Goal: Contribute content: Add original content to the website for others to see

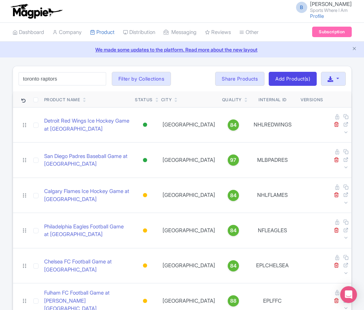
type input "toronto raptors"
click button "Search" at bounding box center [0, 0] width 0 height 0
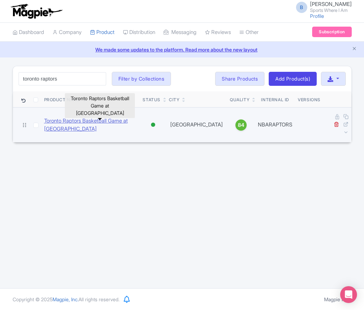
click at [80, 117] on link "Toronto Raptors Basketball Game at [GEOGRAPHIC_DATA]" at bounding box center [90, 125] width 93 height 16
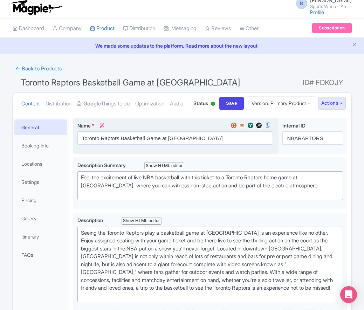
scroll to position [8, 0]
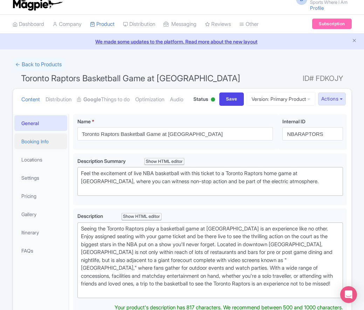
click at [49, 149] on link "Booking Info" at bounding box center [40, 141] width 53 height 16
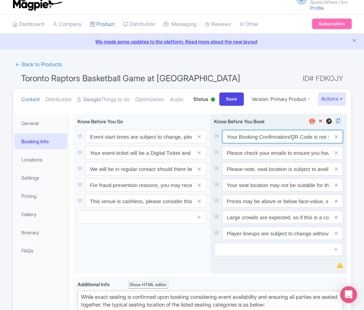
click at [253, 143] on input "Your Booking Confirmation/QR Code is not your entry ticket - your tickets and s…" at bounding box center [282, 136] width 121 height 13
paste input "PDF/QR Code is not your entry ticket - your digital tickets and seating details…"
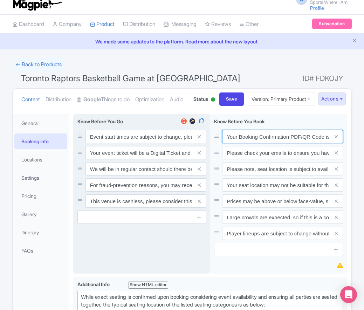
scroll to position [0, 205]
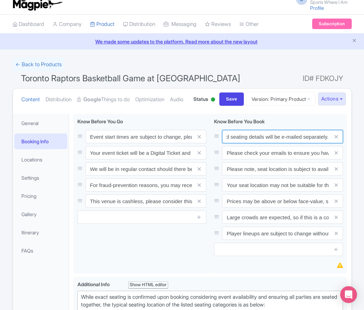
type input "Your Booking Confirmation PDF/QR Code is not your entry ticket - your digital t…"
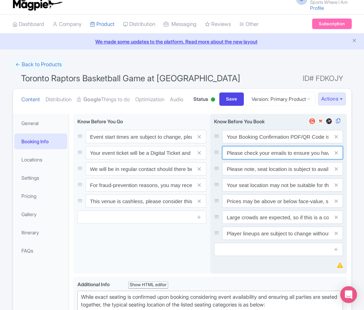
click at [274, 143] on input "Please check your emails to ensure you have accepted your mobile ticket prior t…" at bounding box center [282, 136] width 121 height 13
paste input "Entry tickets will be delivered via a digital ticketing provider selected by th…"
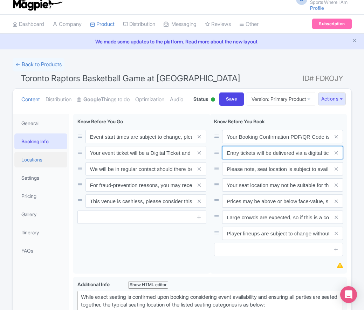
scroll to position [0, 263]
type input "Entry tickets will be delivered via a digital ticketing provider selected by th…"
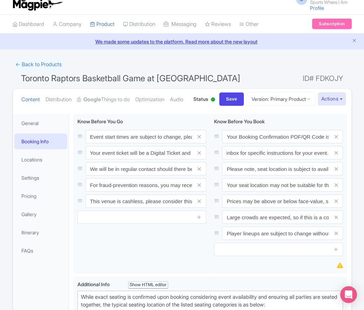
scroll to position [0, 0]
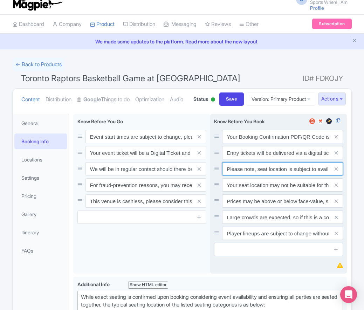
click at [262, 143] on input "Please note, seat location is subject to availability, based on the quantity of…" at bounding box center [282, 136] width 121 height 13
paste input "Ticket prices may be above or below face-value, subject to the popularity of th…"
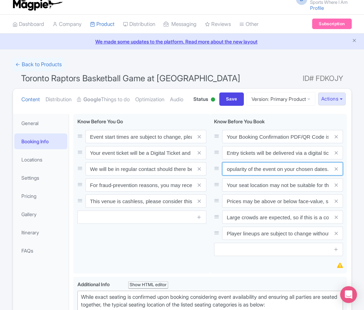
type input "Ticket prices may be above or below face-value, subject to the popularity of th…"
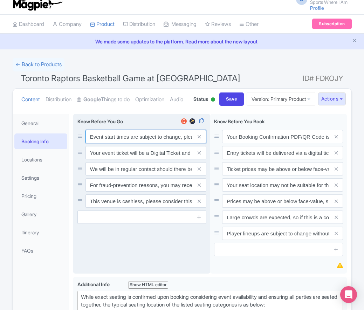
click at [96, 143] on input "Event start times are subject to change, please check these closer to the event…" at bounding box center [145, 136] width 121 height 13
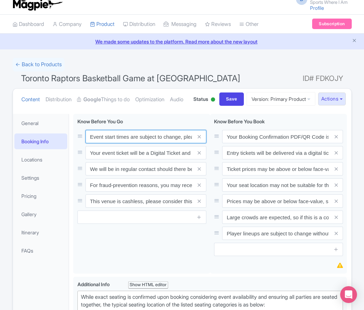
paste input ". We will be in regular contact should there be any updates or changes ahead of…"
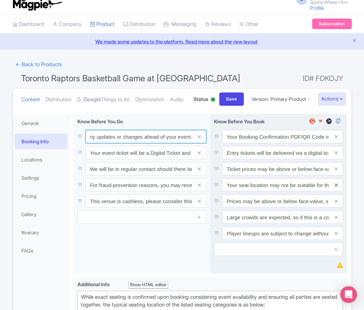
type input "Event start times are subject to change. We will be in regular contact should t…"
click at [336, 188] on icon at bounding box center [336, 185] width 3 height 5
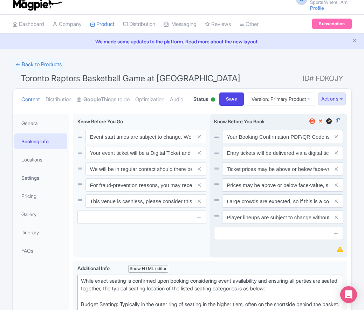
click at [336, 188] on icon at bounding box center [336, 185] width 3 height 5
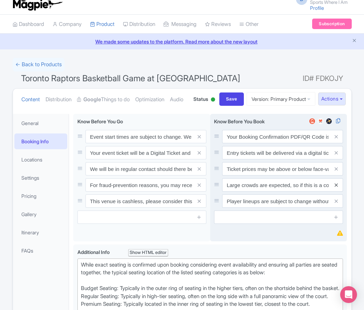
click at [336, 188] on icon at bounding box center [336, 185] width 3 height 5
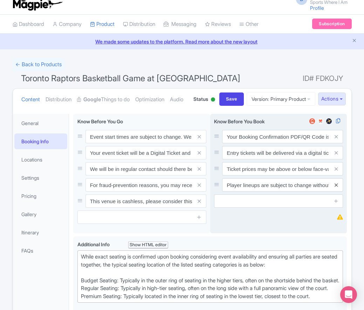
click at [336, 188] on icon at bounding box center [336, 185] width 3 height 5
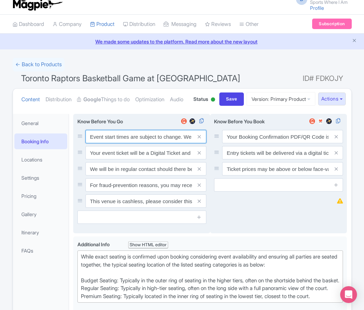
click at [112, 143] on input "Event start times are subject to change. We will be in regular contact should t…" at bounding box center [145, 136] width 121 height 13
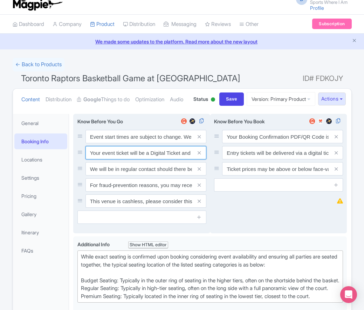
click at [108, 143] on input "Your event ticket will be a Digital Ticket and is separate from your booking co…" at bounding box center [145, 136] width 121 height 13
paste input "ntry"
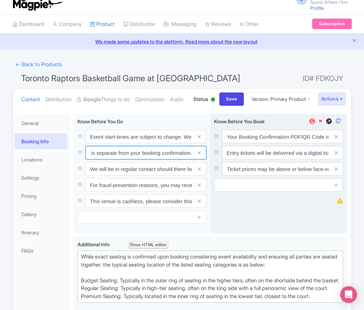
type input "Your entry ticket will be a Digital Ticket and is separate from your booking co…"
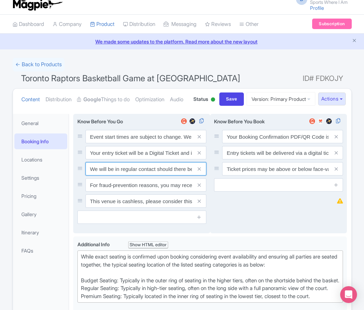
click at [117, 143] on input "We will be in regular contact should there be any updates or changes ahead of y…" at bounding box center [145, 136] width 121 height 13
paste input "For fraud-prevention reasons, most tickets are delivered between 1-3 days prior…"
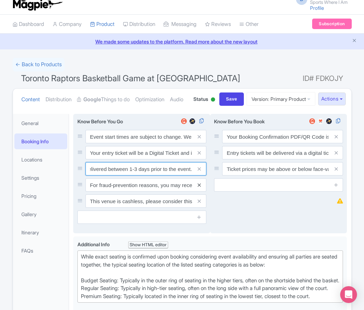
type input "For fraud-prevention reasons, most tickets are delivered between 1-3 days prior…"
click at [200, 188] on icon at bounding box center [199, 185] width 3 height 5
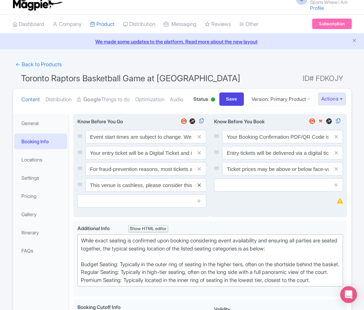
click at [200, 188] on icon at bounding box center [199, 185] width 3 height 5
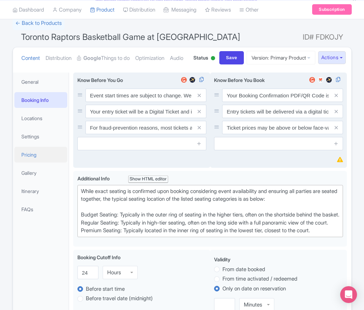
scroll to position [57, 0]
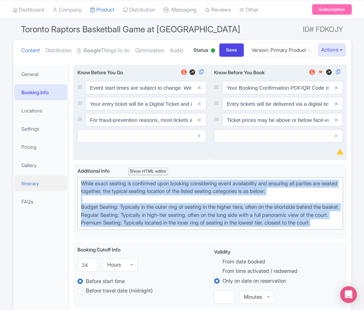
drag, startPoint x: 335, startPoint y: 268, endPoint x: 36, endPoint y: 203, distance: 305.8
paste trix-editor "[GEOGRAPHIC_DATA]: Located in the upper tiers of seating behind the rings at ei…"
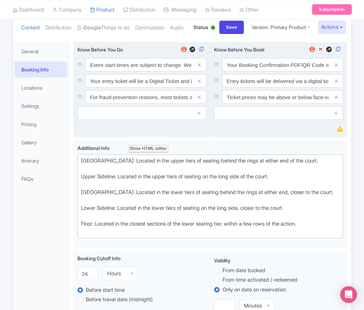
scroll to position [85, 0]
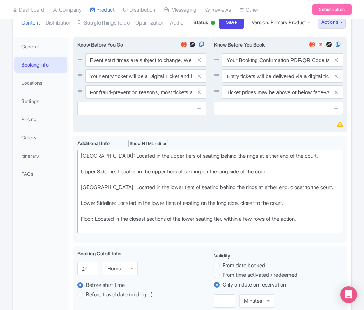
type trix-editor "<div>[GEOGRAPHIC_DATA]: Located in the upper tiers of seating behind the rings …"
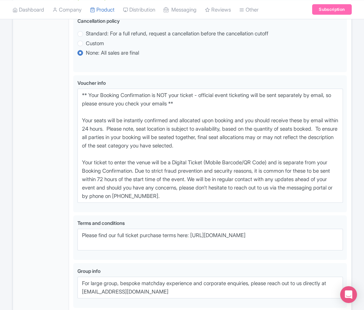
scroll to position [417, 0]
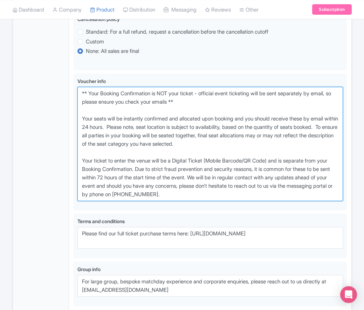
drag, startPoint x: 222, startPoint y: 221, endPoint x: 62, endPoint y: 112, distance: 193.6
click at [62, 112] on div "General Booking Info Locations Settings Pricing Gallery Itinerary FAQs Toronto …" at bounding box center [182, 18] width 338 height 634
paste textarea "entry ticket - official event ticketing will be sent separately by email, so pl…"
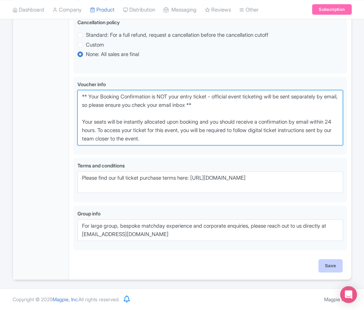
type textarea "** Your Booking Confirmation is NOT your entry ticket - official event ticketin…"
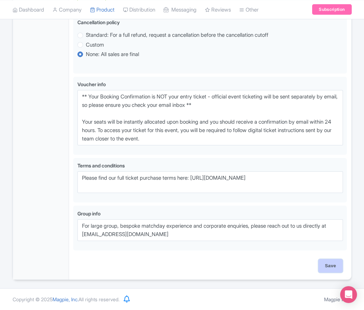
click at [328, 273] on input "Save" at bounding box center [330, 265] width 25 height 13
type input "Saving..."
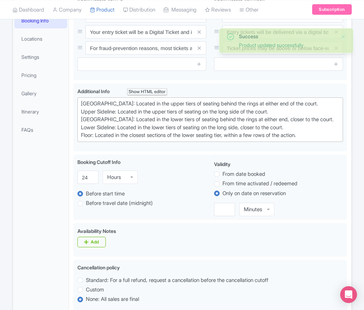
scroll to position [125, 0]
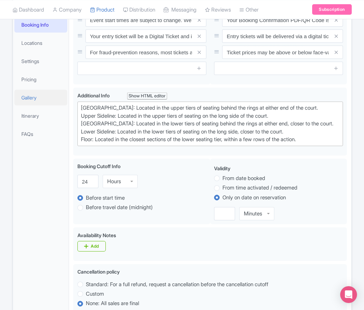
click at [43, 105] on link "Gallery" at bounding box center [40, 98] width 53 height 16
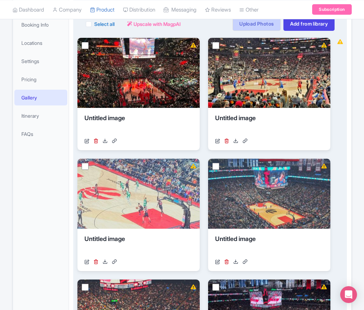
click at [236, 31] on link "Upload Photos" at bounding box center [257, 24] width 48 height 14
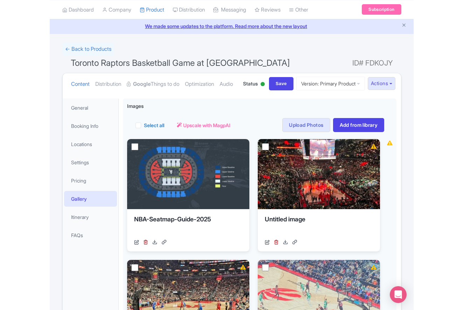
scroll to position [25, 0]
